Goal: Task Accomplishment & Management: Manage account settings

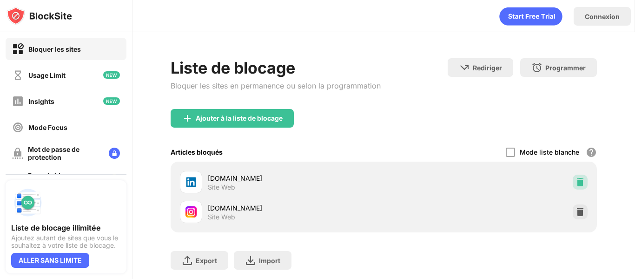
click at [576, 181] on img at bounding box center [580, 181] width 9 height 9
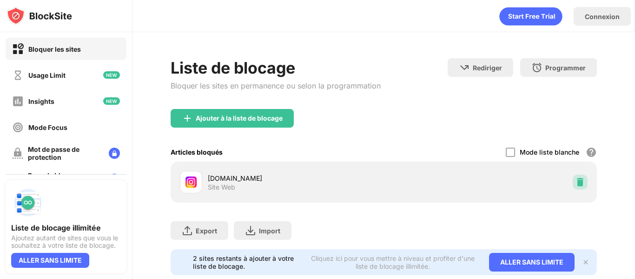
click at [576, 181] on img at bounding box center [580, 181] width 9 height 9
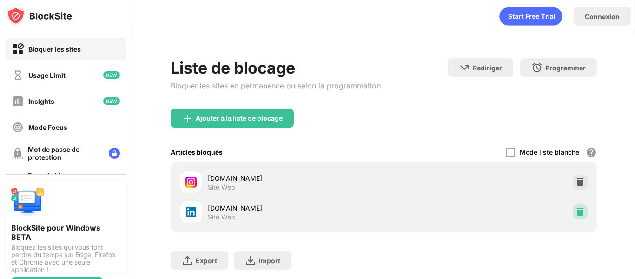
click at [573, 207] on div at bounding box center [580, 211] width 15 height 15
